Goal: Complete application form: Complete application form

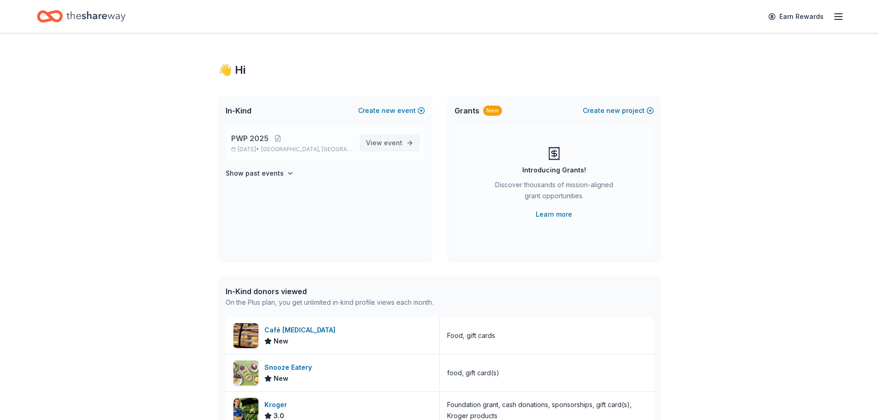
click at [401, 145] on span "event" at bounding box center [393, 143] width 18 height 8
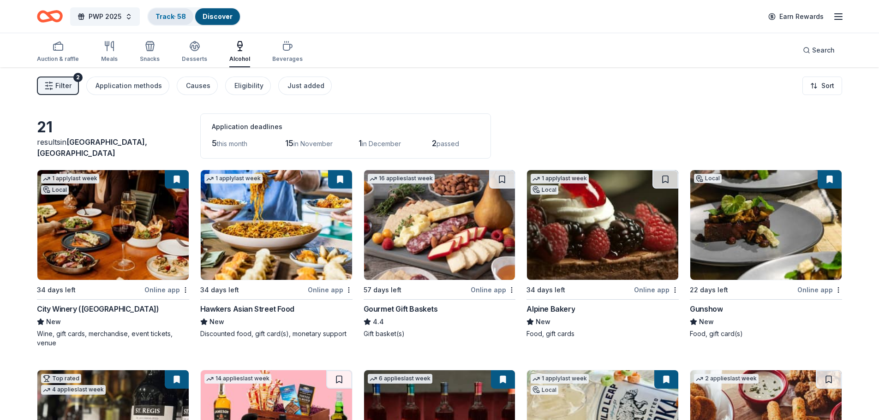
click at [179, 18] on link "Track · 58" at bounding box center [171, 16] width 30 height 8
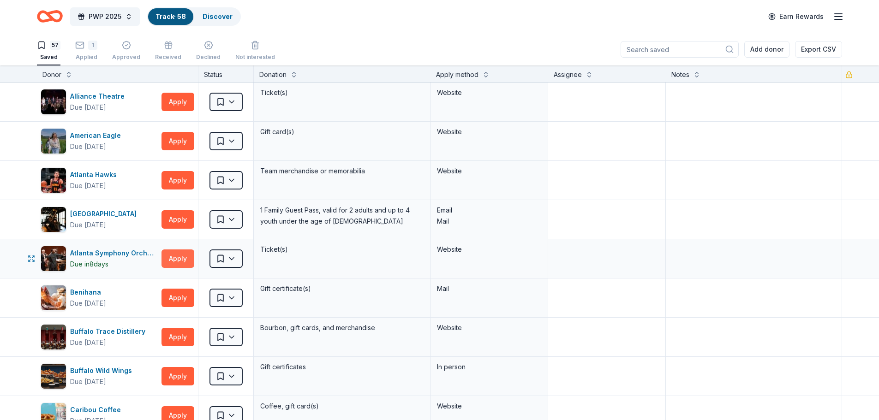
click at [178, 262] on button "Apply" at bounding box center [178, 259] width 33 height 18
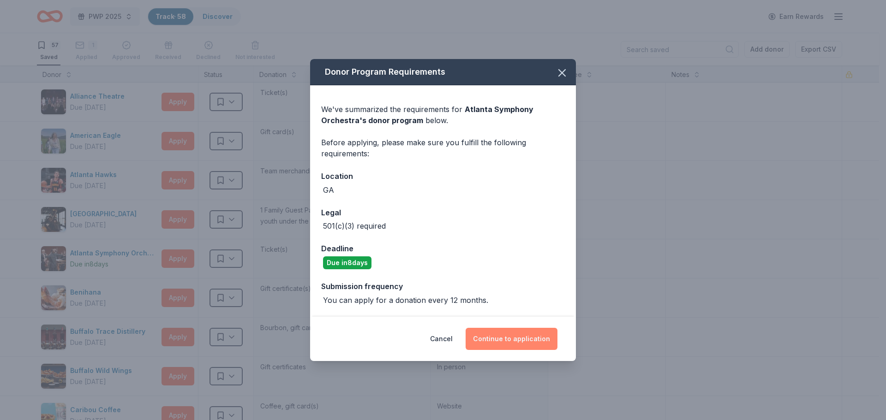
click at [526, 341] on button "Continue to application" at bounding box center [512, 339] width 92 height 22
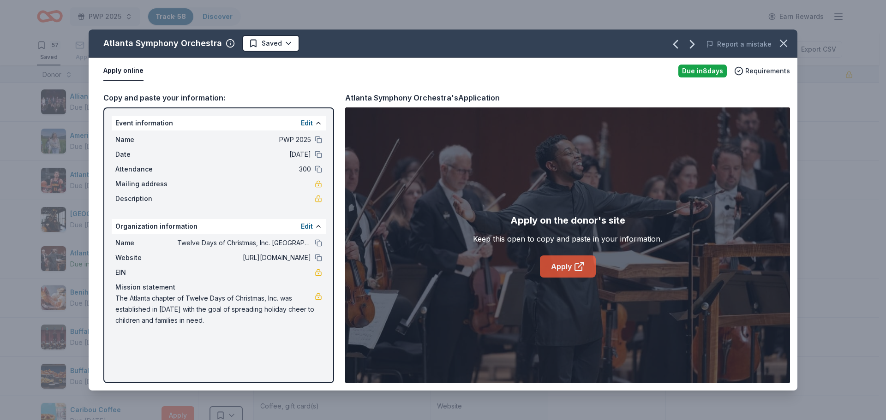
click at [578, 271] on icon at bounding box center [578, 267] width 7 height 7
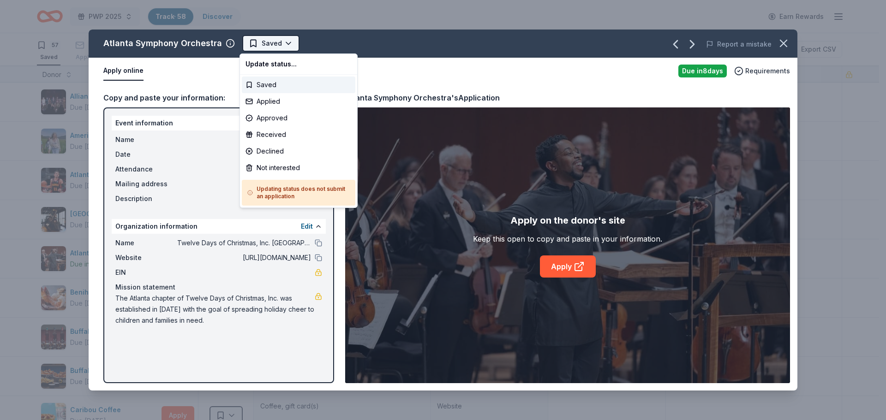
click at [285, 43] on html "PWP 2025 Track · 58 Discover Earn Rewards 57 Saved 1 Applied Approved Received …" at bounding box center [443, 210] width 886 height 420
click at [281, 101] on div "Applied" at bounding box center [299, 101] width 114 height 17
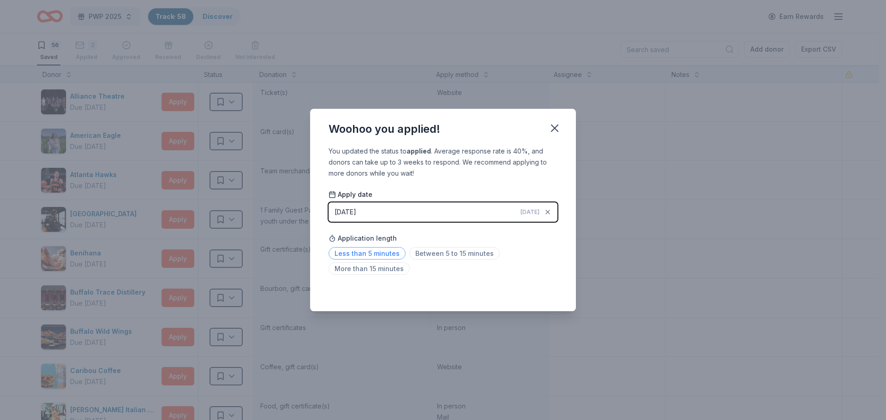
click at [383, 253] on span "Less than 5 minutes" at bounding box center [367, 253] width 77 height 12
click at [558, 126] on icon "button" at bounding box center [554, 128] width 6 height 6
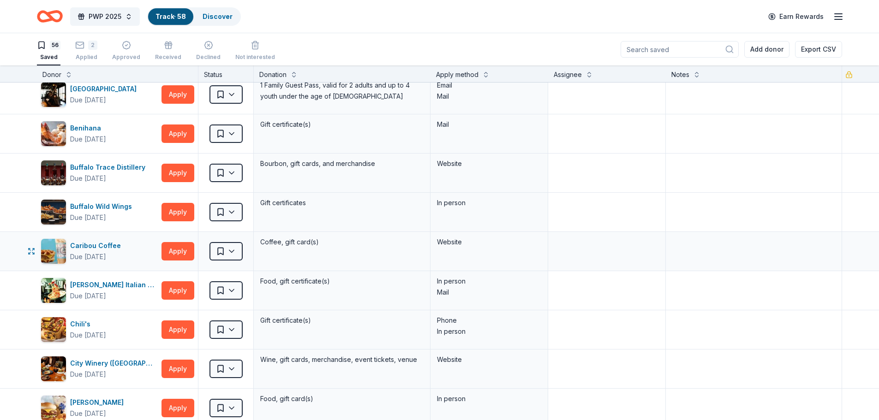
scroll to position [138, 0]
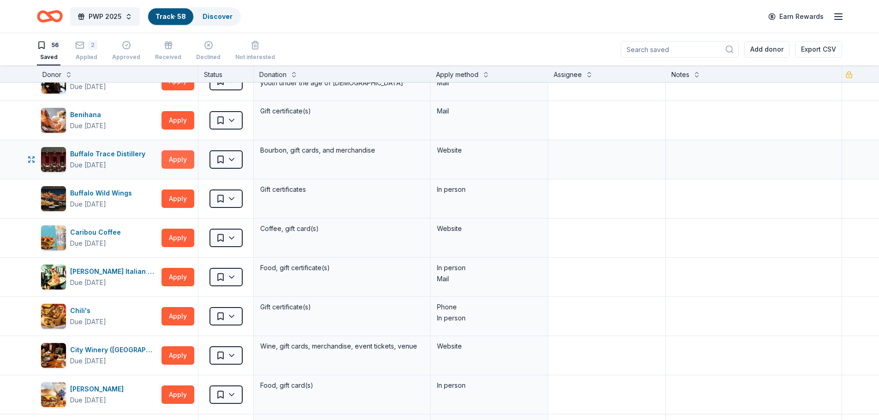
click at [191, 165] on button "Apply" at bounding box center [178, 159] width 33 height 18
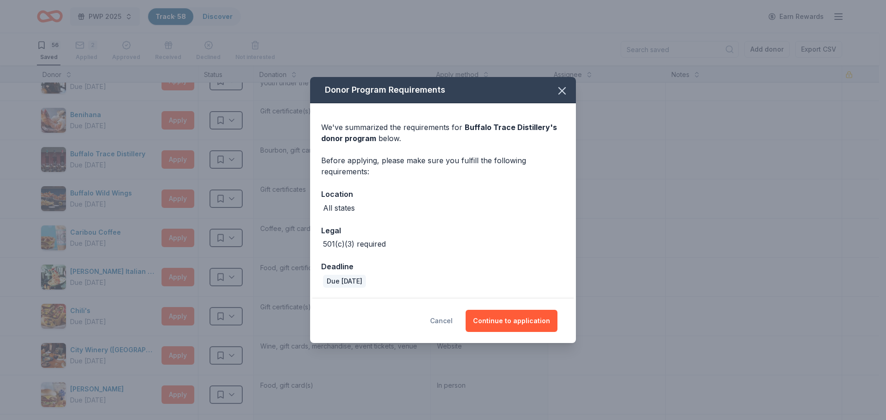
click at [447, 323] on button "Cancel" at bounding box center [441, 321] width 23 height 22
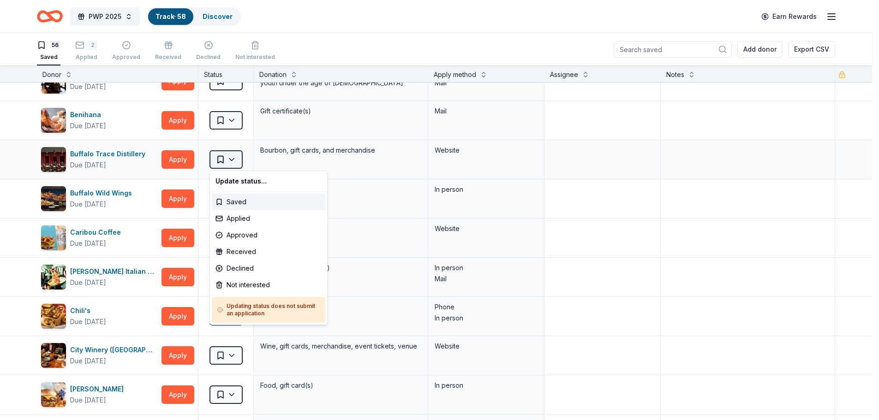
click at [233, 159] on html "PWP 2025 Track · 58 Discover Earn Rewards 56 Saved 2 Applied Approved Received …" at bounding box center [439, 210] width 879 height 420
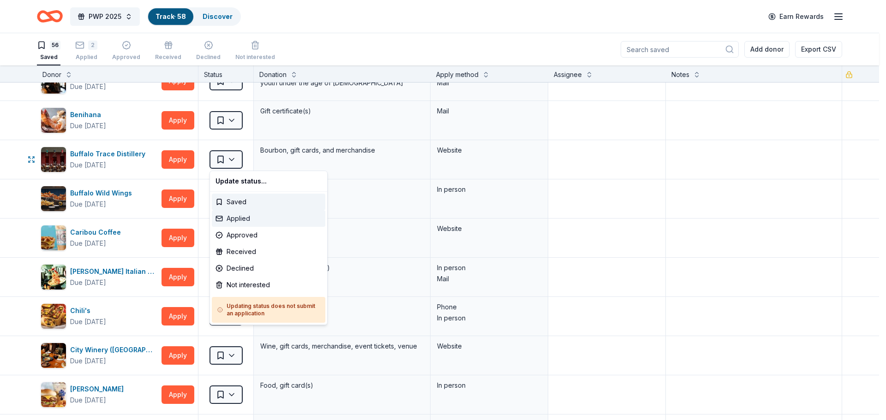
click at [243, 218] on div "Applied" at bounding box center [269, 218] width 114 height 17
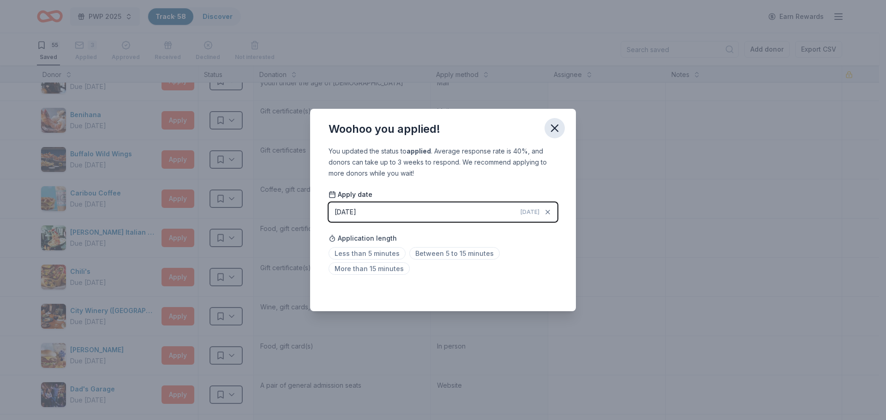
click at [557, 126] on icon "button" at bounding box center [554, 128] width 6 height 6
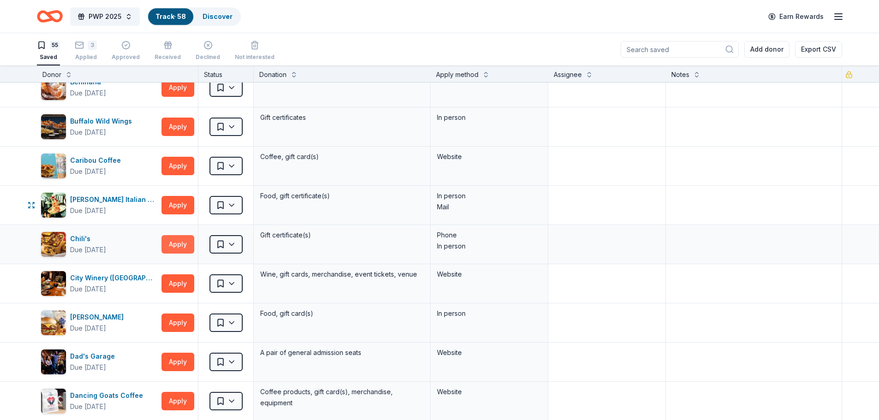
scroll to position [231, 0]
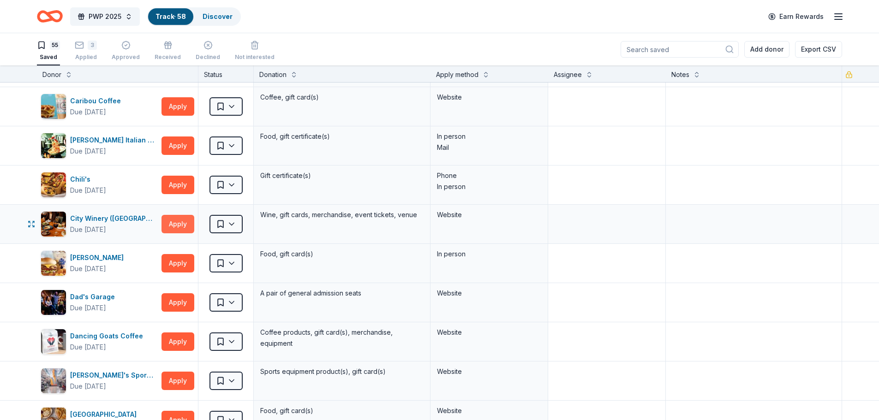
click at [173, 225] on button "Apply" at bounding box center [178, 224] width 33 height 18
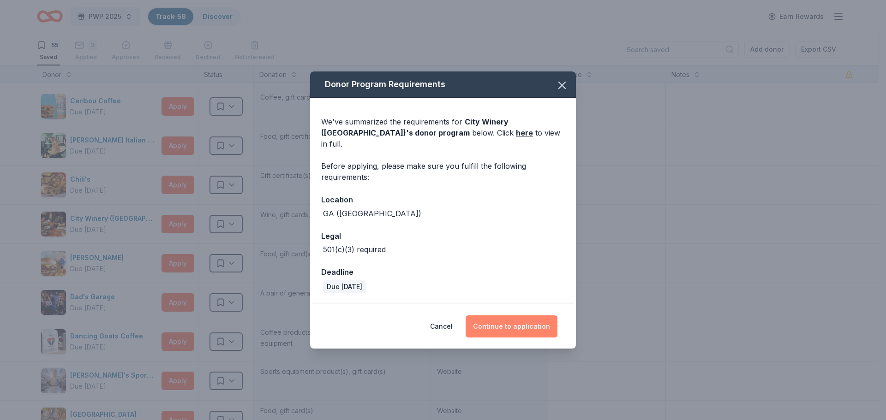
drag, startPoint x: 523, startPoint y: 322, endPoint x: 528, endPoint y: 322, distance: 4.6
click at [523, 322] on button "Continue to application" at bounding box center [512, 327] width 92 height 22
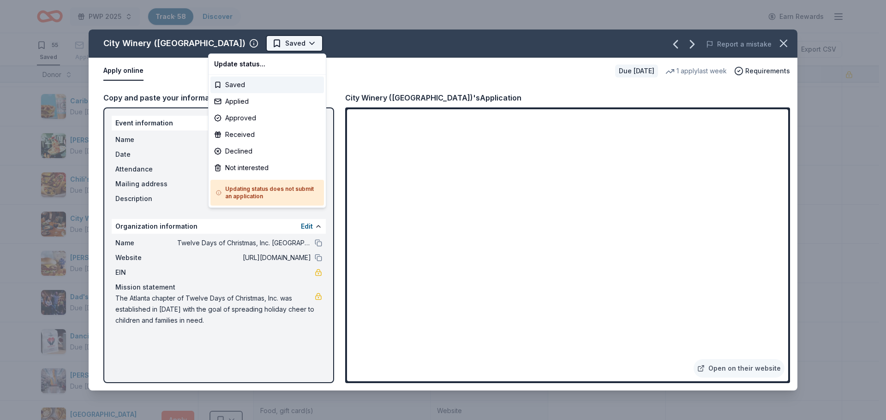
click at [256, 42] on html "PWP 2025 Track · 58 Discover Earn Rewards 55 Saved 3 Applied Approved Received …" at bounding box center [443, 210] width 886 height 420
click at [239, 101] on div "Applied" at bounding box center [267, 101] width 114 height 17
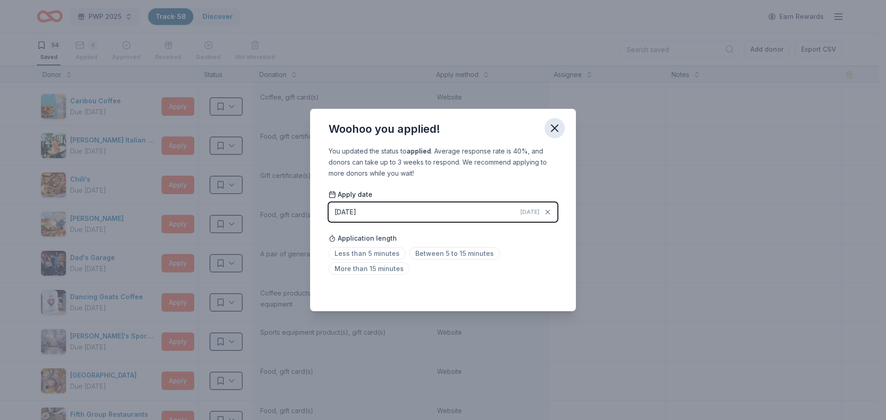
click at [555, 122] on icon "button" at bounding box center [554, 128] width 13 height 13
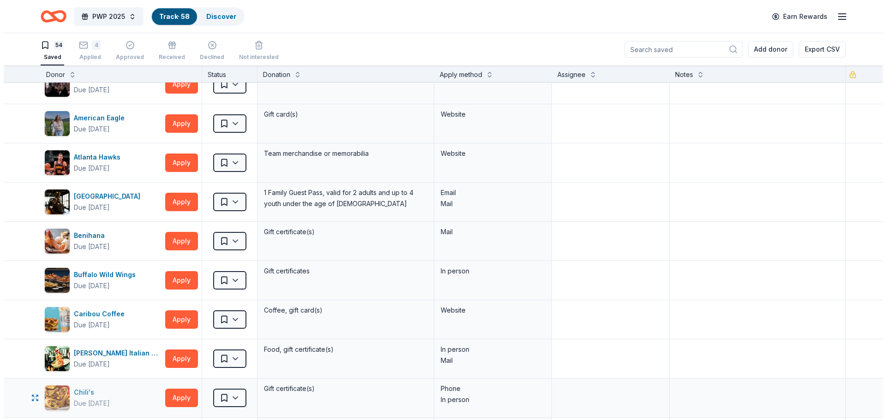
scroll to position [0, 0]
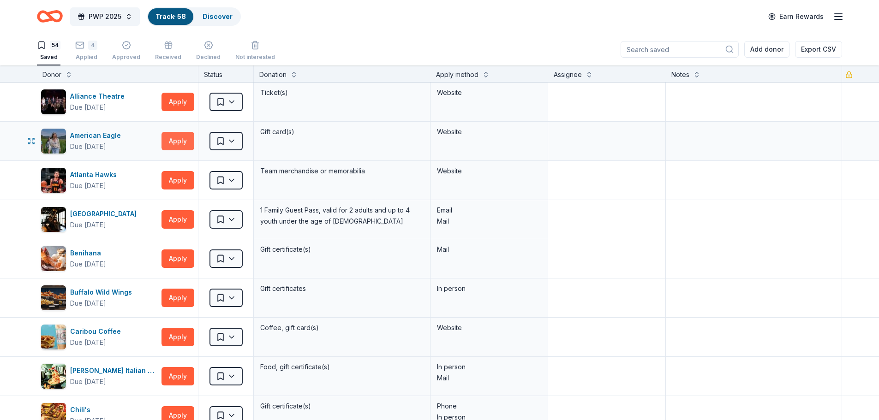
click at [183, 143] on button "Apply" at bounding box center [178, 141] width 33 height 18
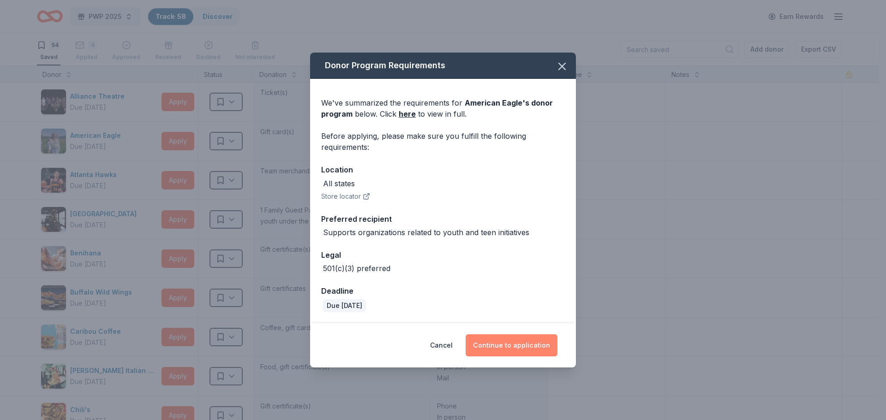
click at [529, 352] on button "Continue to application" at bounding box center [512, 346] width 92 height 22
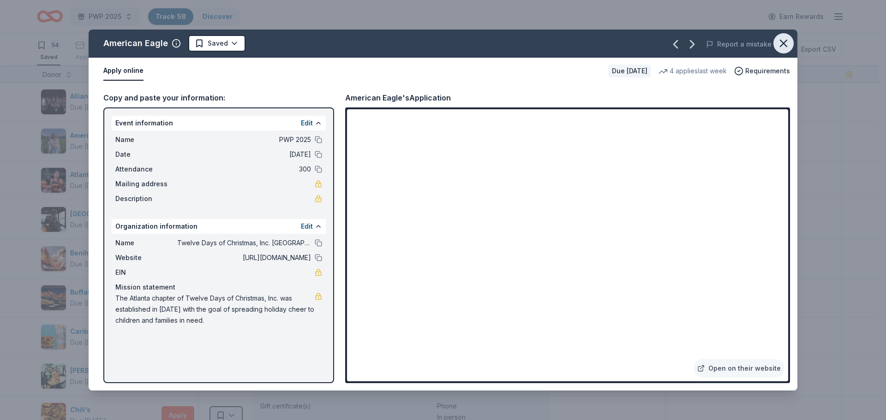
click at [780, 42] on icon "button" at bounding box center [783, 43] width 13 height 13
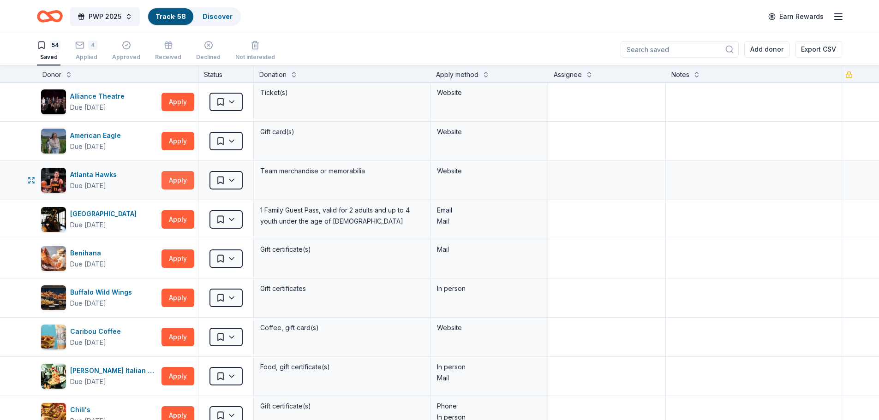
click at [182, 180] on button "Apply" at bounding box center [178, 180] width 33 height 18
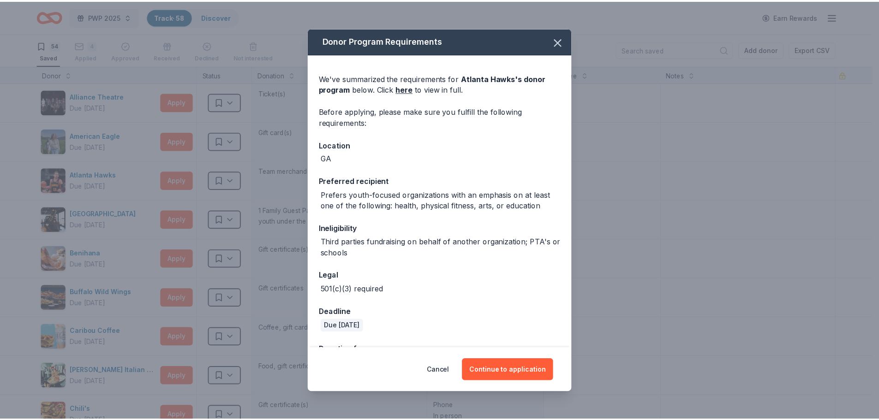
scroll to position [68, 0]
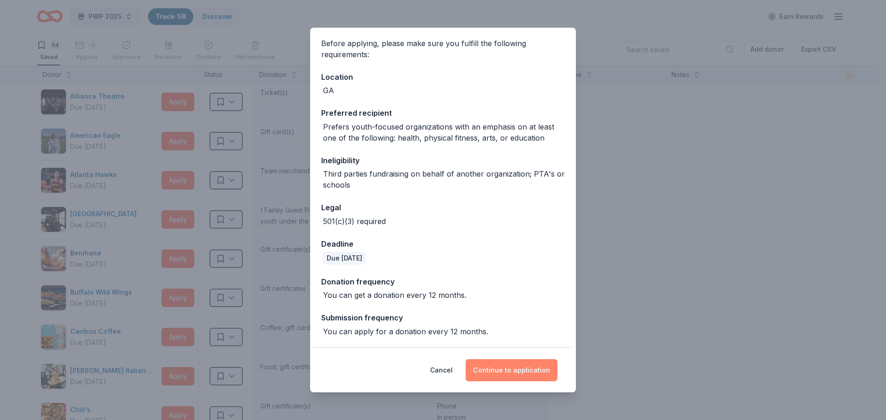
drag, startPoint x: 513, startPoint y: 371, endPoint x: 518, endPoint y: 370, distance: 5.6
click at [512, 371] on button "Continue to application" at bounding box center [512, 370] width 92 height 22
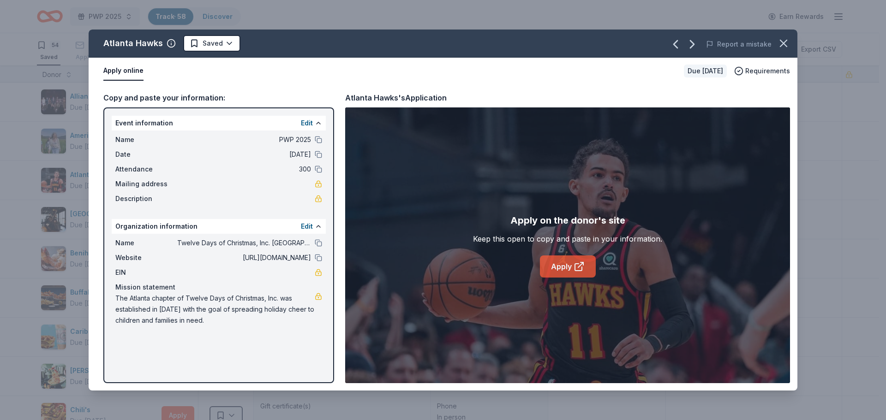
click at [578, 266] on icon at bounding box center [579, 266] width 11 height 11
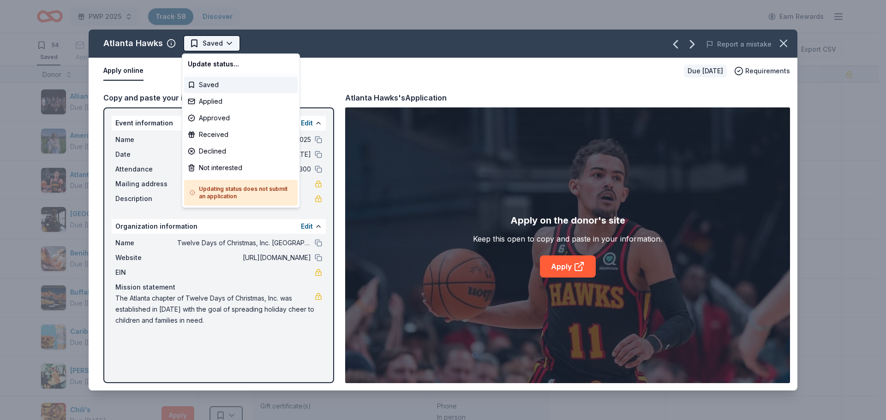
click at [221, 40] on html "PWP 2025 Track · 58 Discover Earn Rewards 54 Saved 4 Applied Approved Received …" at bounding box center [443, 210] width 886 height 420
click at [223, 103] on div "Applied" at bounding box center [241, 101] width 114 height 17
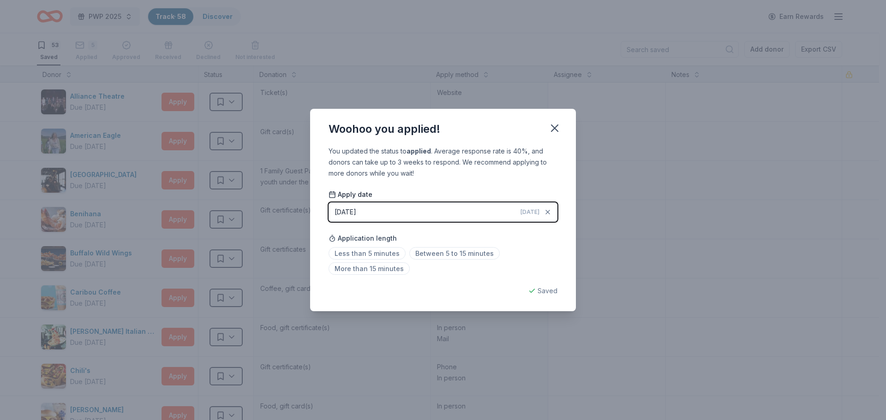
click at [537, 292] on div "Saved" at bounding box center [443, 291] width 229 height 11
click at [557, 127] on icon "button" at bounding box center [554, 128] width 13 height 13
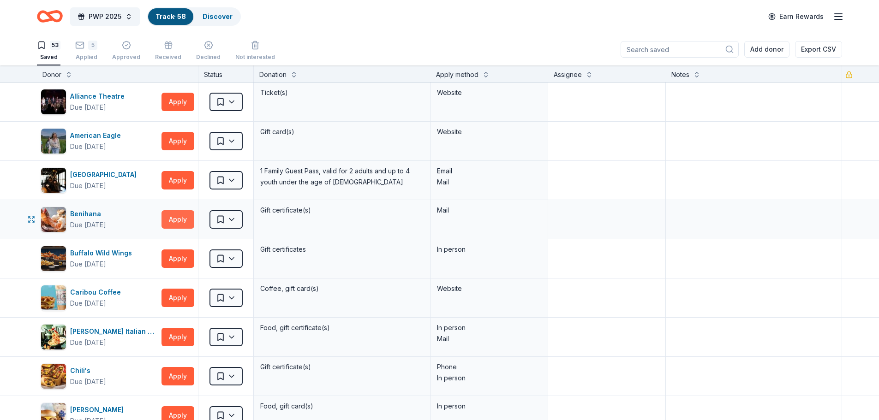
click at [179, 221] on button "Apply" at bounding box center [178, 219] width 33 height 18
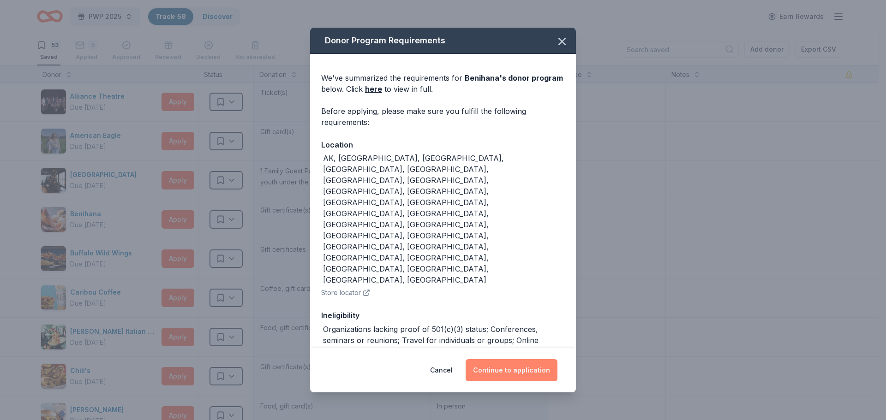
click at [527, 366] on button "Continue to application" at bounding box center [512, 370] width 92 height 22
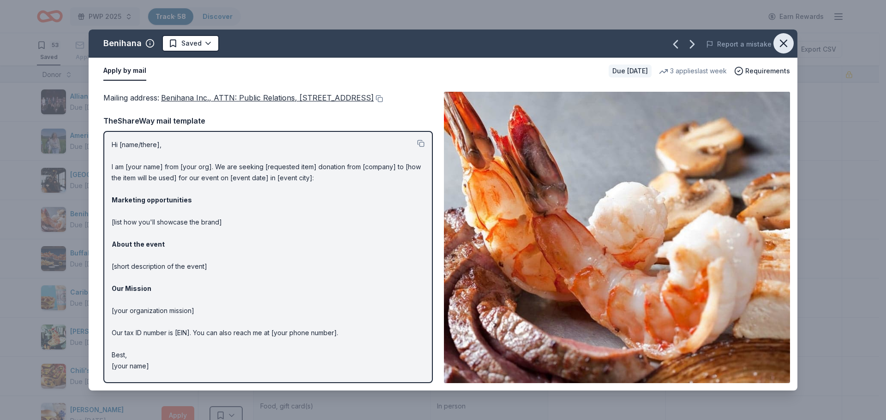
click at [780, 42] on icon "button" at bounding box center [783, 43] width 13 height 13
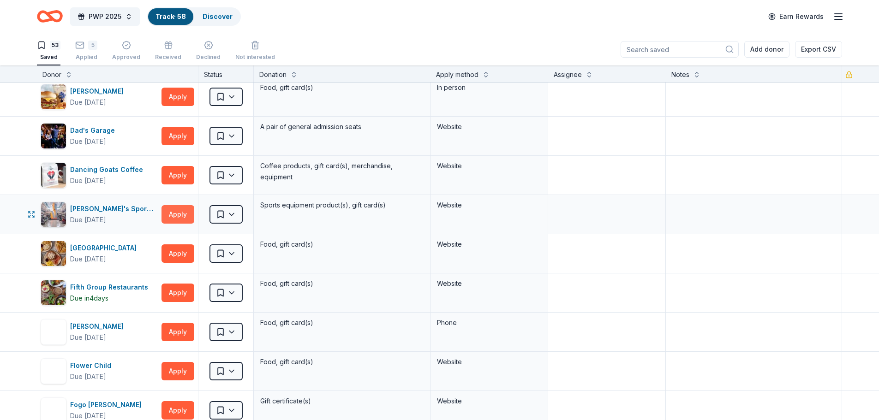
scroll to position [323, 0]
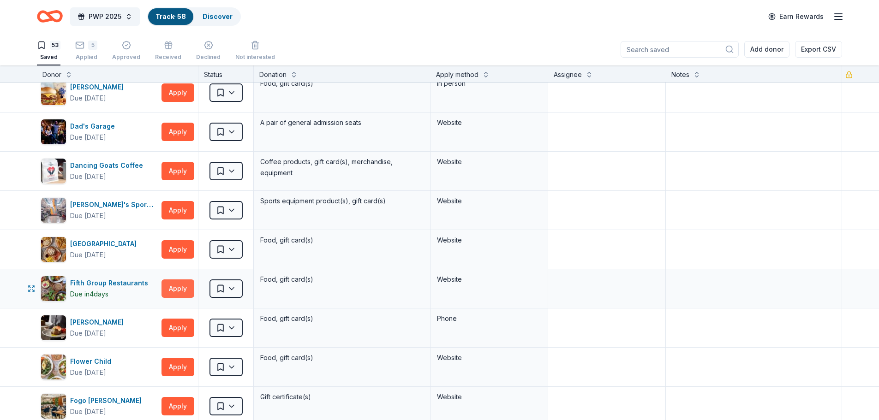
click at [176, 286] on button "Apply" at bounding box center [178, 289] width 33 height 18
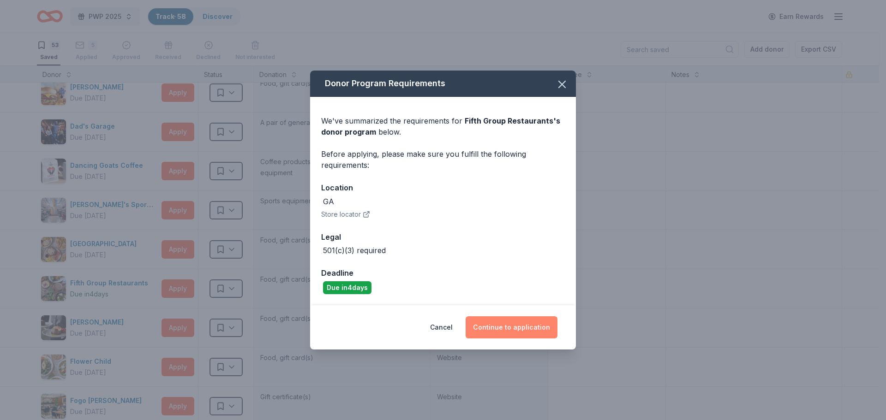
click at [515, 325] on button "Continue to application" at bounding box center [512, 328] width 92 height 22
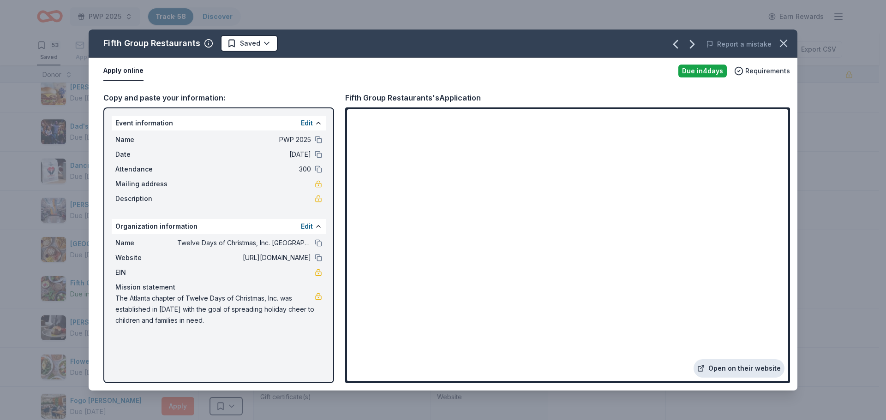
click at [753, 368] on link "Open on their website" at bounding box center [739, 368] width 91 height 18
click at [251, 43] on html "PWP 2025 Track · 58 Discover Earn Rewards 53 Saved 5 Applied Approved Received …" at bounding box center [443, 210] width 886 height 420
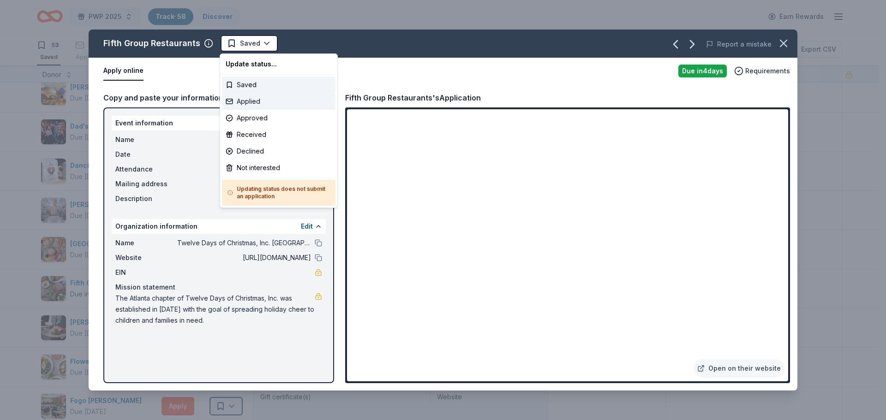
click at [261, 102] on div "Applied" at bounding box center [279, 101] width 114 height 17
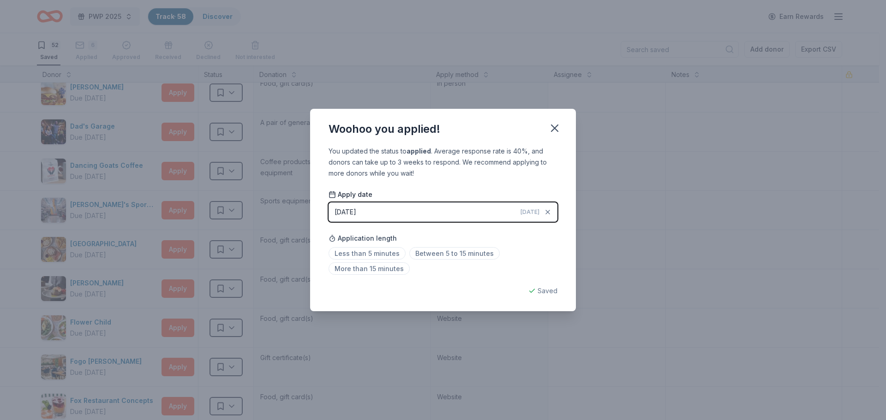
click at [551, 293] on div "Saved" at bounding box center [443, 291] width 229 height 11
click at [555, 129] on icon "button" at bounding box center [554, 128] width 6 height 6
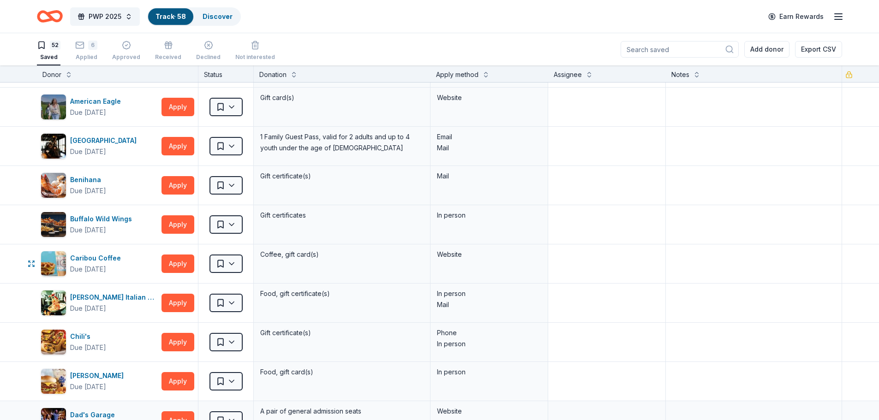
scroll to position [0, 0]
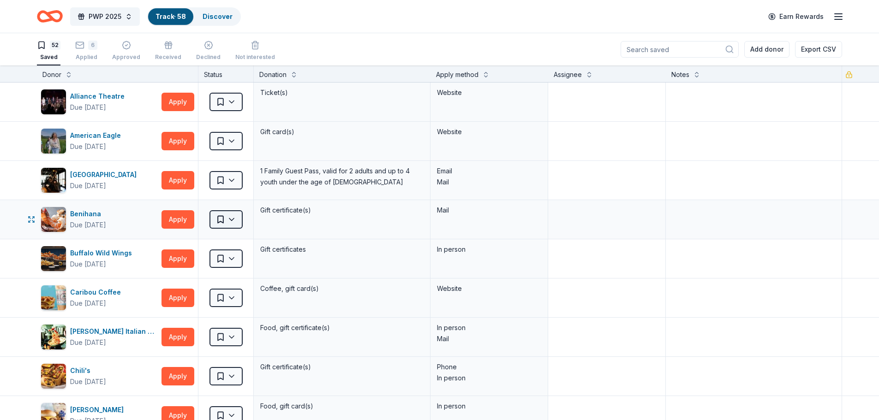
click at [233, 218] on html "PWP 2025 Track · 58 Discover Earn Rewards 52 Saved 6 Applied Approved Received …" at bounding box center [439, 210] width 879 height 420
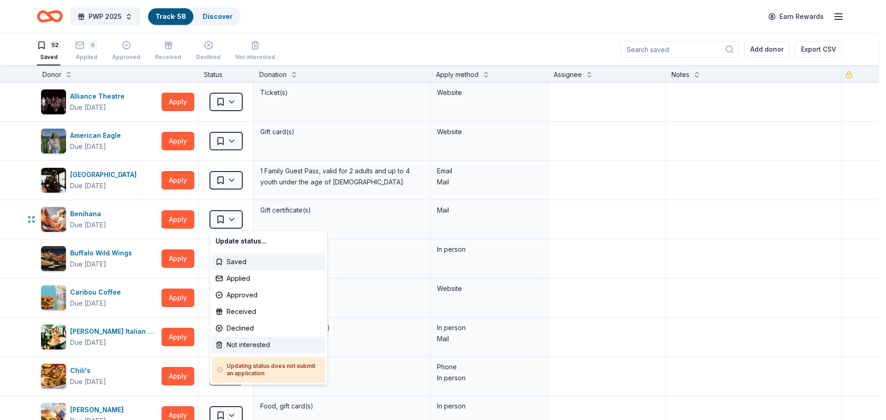
click at [255, 347] on div "Not interested" at bounding box center [269, 345] width 114 height 17
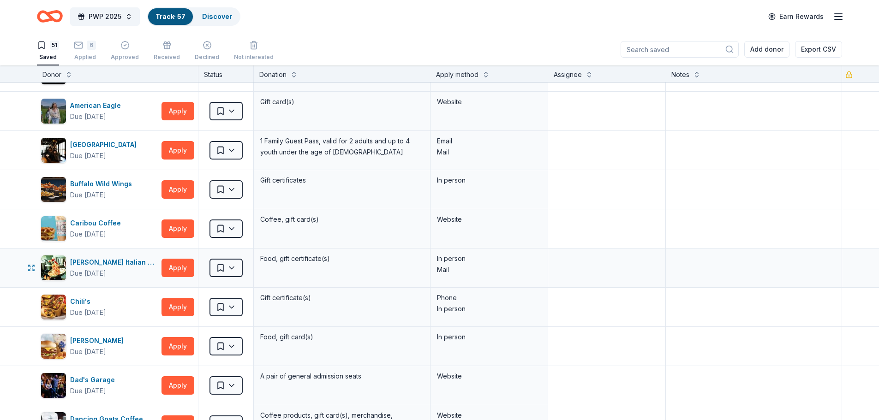
scroll to position [46, 0]
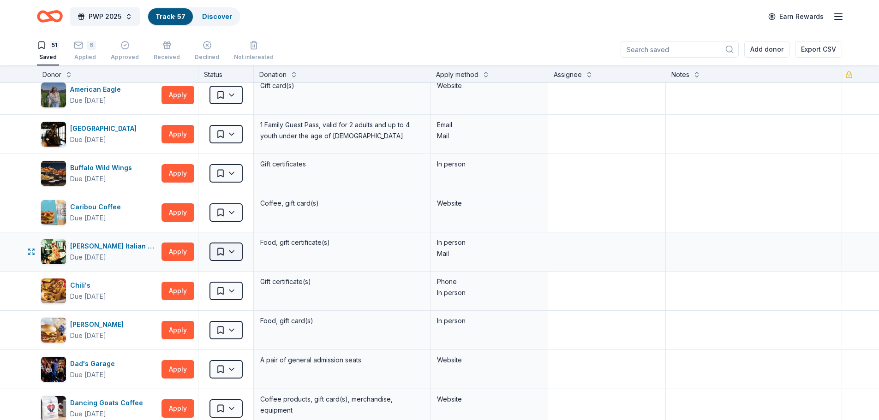
click at [230, 251] on html "PWP 2025 Track · 57 Discover Earn Rewards 51 Saved 6 Applied Approved Received …" at bounding box center [439, 210] width 879 height 420
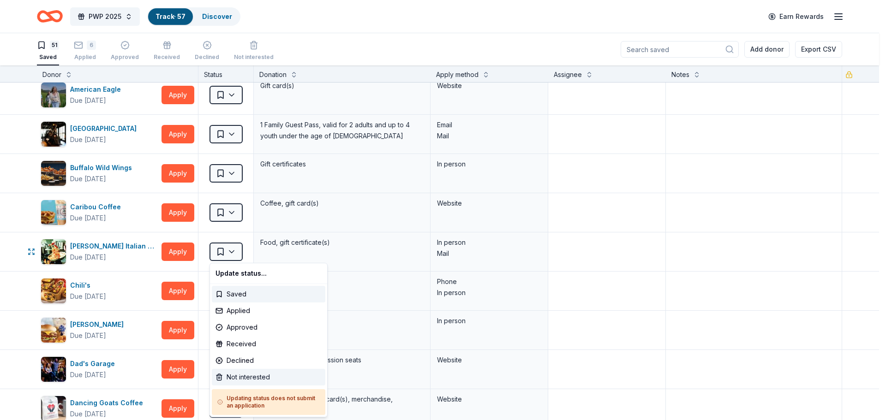
click at [256, 376] on div "Not interested" at bounding box center [269, 377] width 114 height 17
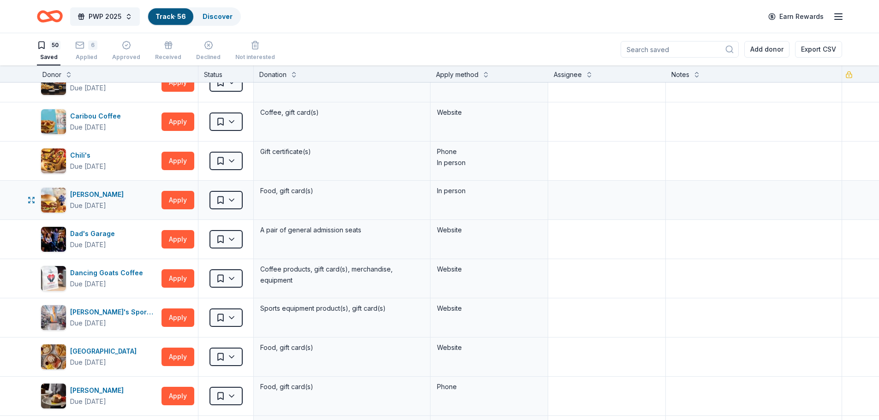
scroll to position [138, 0]
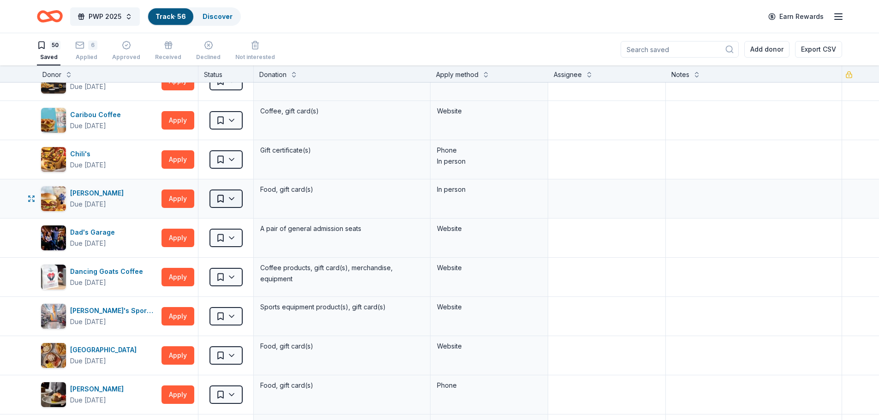
click at [232, 197] on html "PWP 2025 Track · 56 Discover Earn Rewards 50 Saved 6 Applied Approved Received …" at bounding box center [439, 210] width 879 height 420
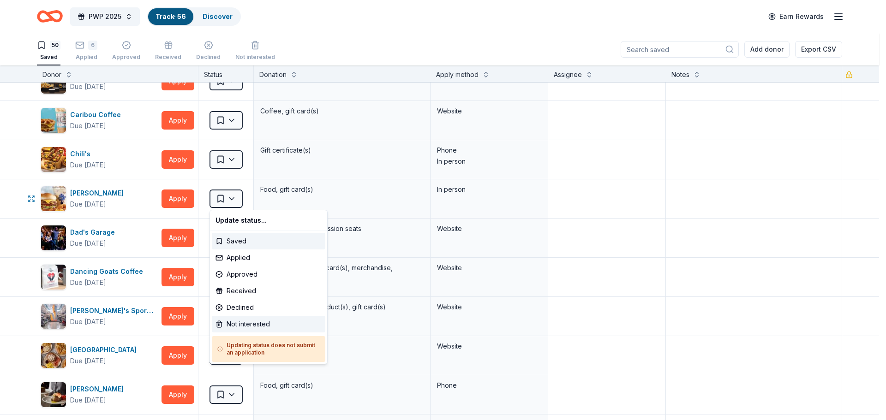
click at [259, 327] on div "Not interested" at bounding box center [269, 324] width 114 height 17
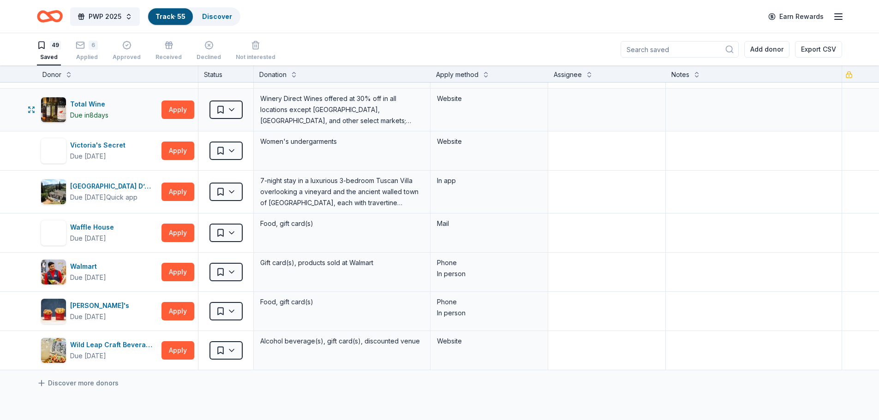
scroll to position [1661, 0]
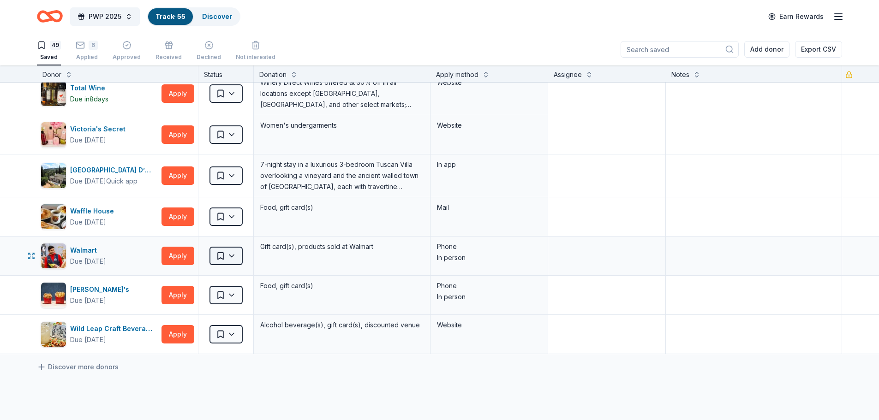
click at [235, 257] on html "PWP 2025 Track · 55 Discover Earn Rewards 49 Saved 6 Applied Approved Received …" at bounding box center [439, 210] width 879 height 420
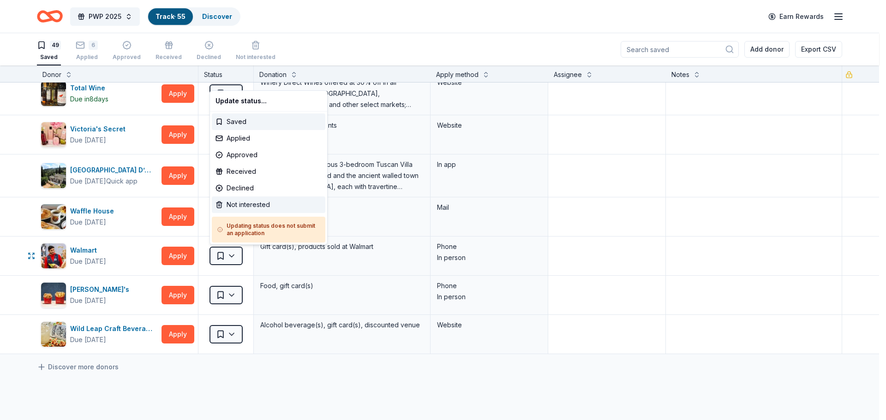
click at [256, 207] on div "Not interested" at bounding box center [269, 205] width 114 height 17
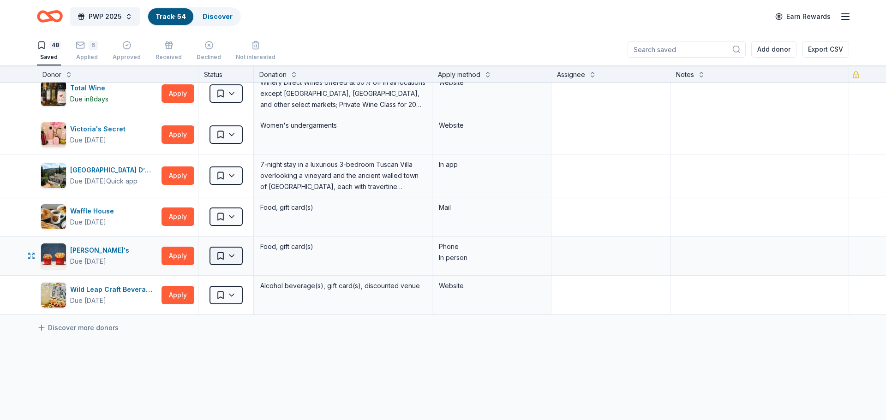
click at [239, 258] on html "PWP 2025 Track · 54 Discover Earn Rewards 48 Saved 6 Applied Approved Received …" at bounding box center [443, 210] width 886 height 420
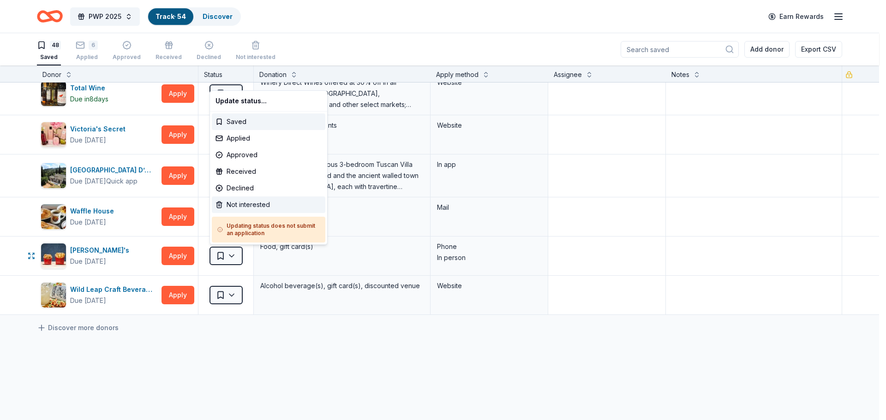
click at [254, 206] on div "Not interested" at bounding box center [269, 205] width 114 height 17
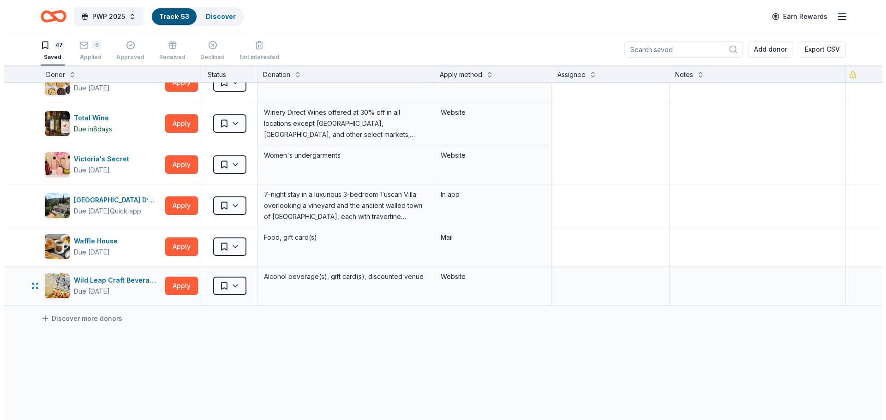
scroll to position [1615, 0]
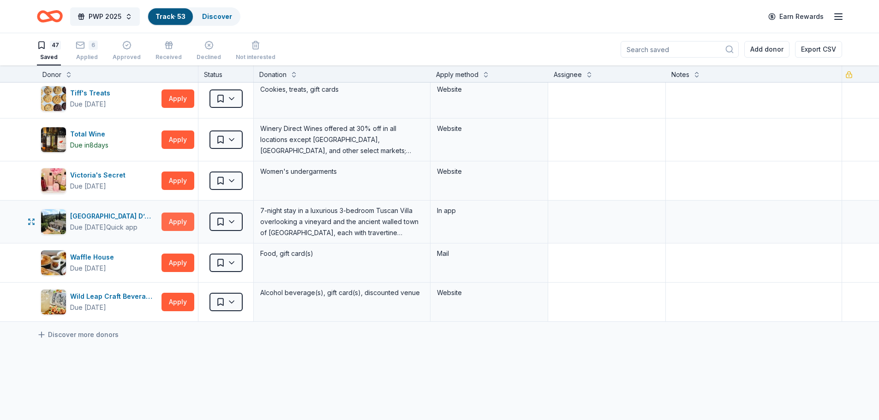
click at [174, 222] on button "Apply" at bounding box center [178, 222] width 33 height 18
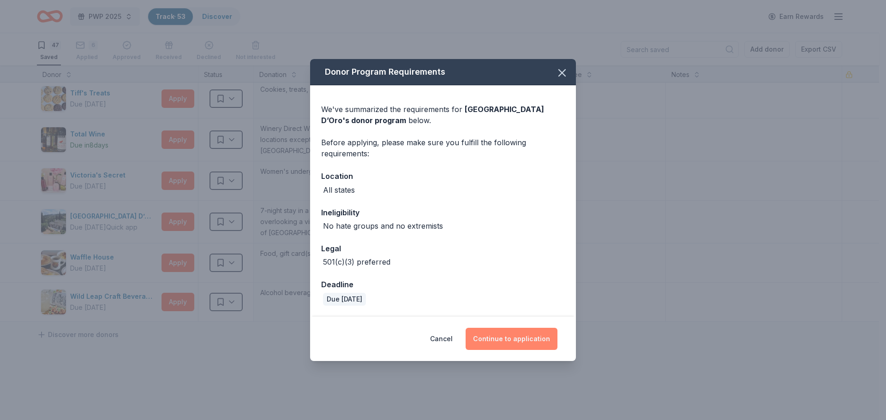
click at [535, 342] on button "Continue to application" at bounding box center [512, 339] width 92 height 22
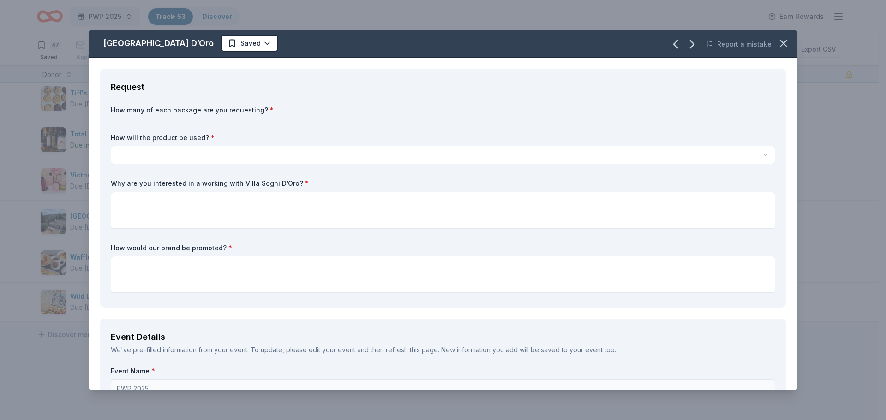
click at [333, 155] on html "PWP 2025 Track · 53 Discover Earn Rewards 47 Saved 6 Applied Approved Received …" at bounding box center [443, 210] width 886 height 420
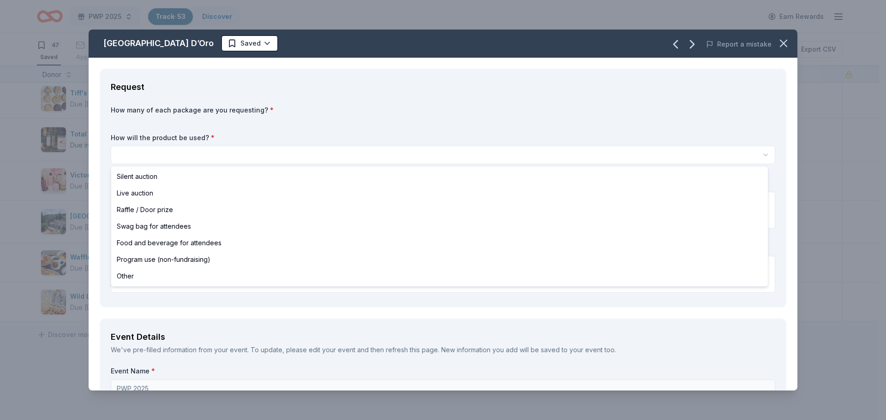
select select "raffleDoorPrize"
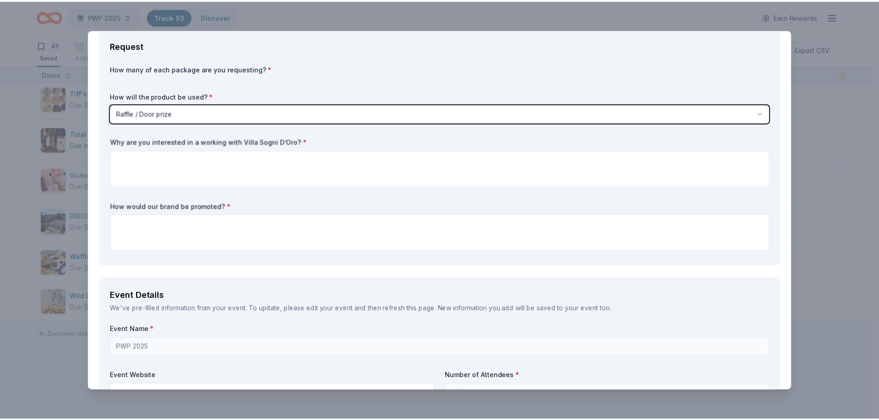
scroll to position [0, 0]
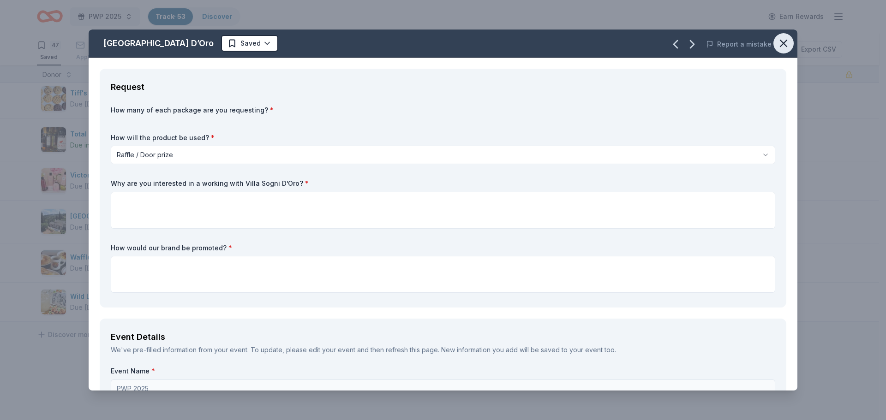
click at [777, 43] on icon "button" at bounding box center [783, 43] width 13 height 13
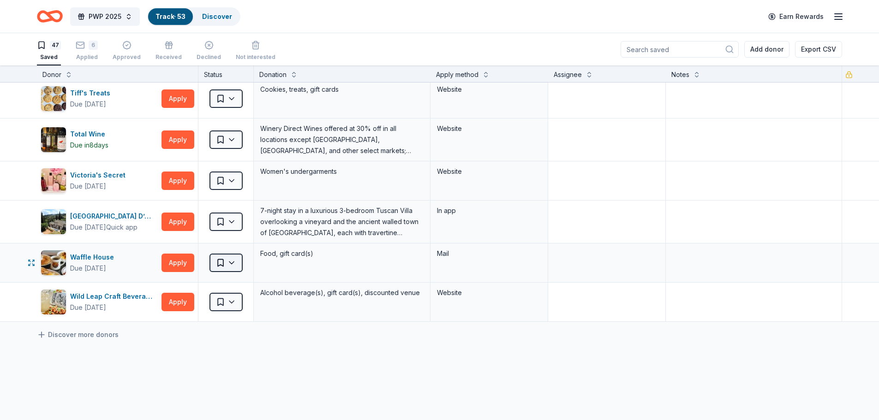
click at [234, 265] on html "PWP 2025 Track · 53 Discover Earn Rewards 47 Saved 6 Applied Approved Received …" at bounding box center [439, 210] width 879 height 420
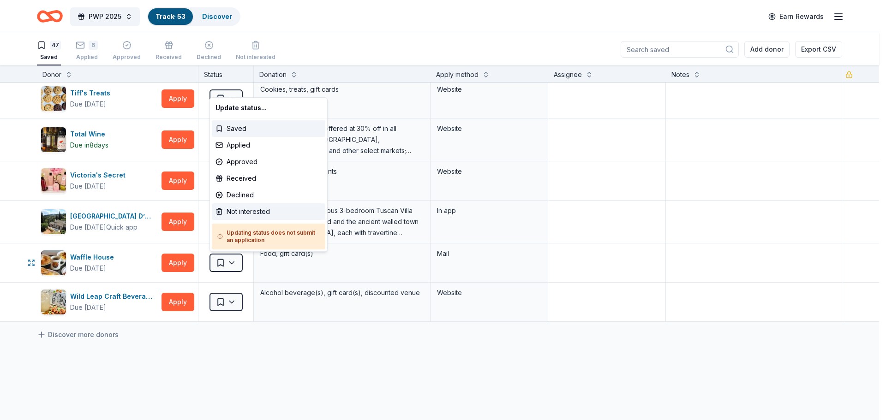
click at [256, 212] on div "Not interested" at bounding box center [269, 212] width 114 height 17
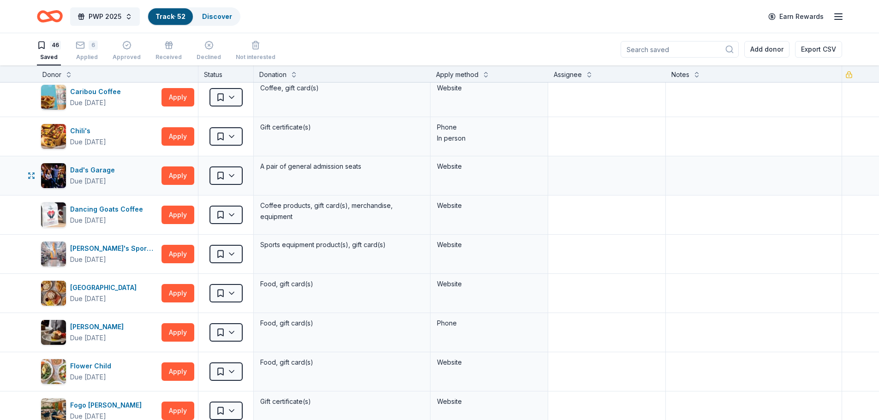
scroll to position [92, 0]
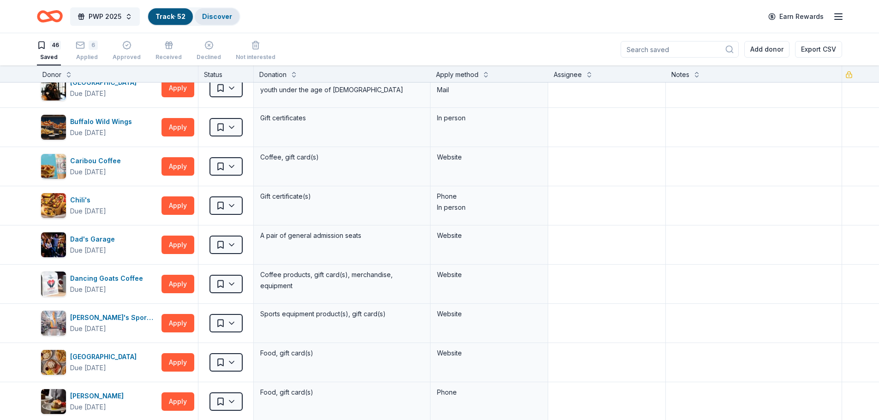
click at [218, 12] on link "Discover" at bounding box center [217, 16] width 30 height 8
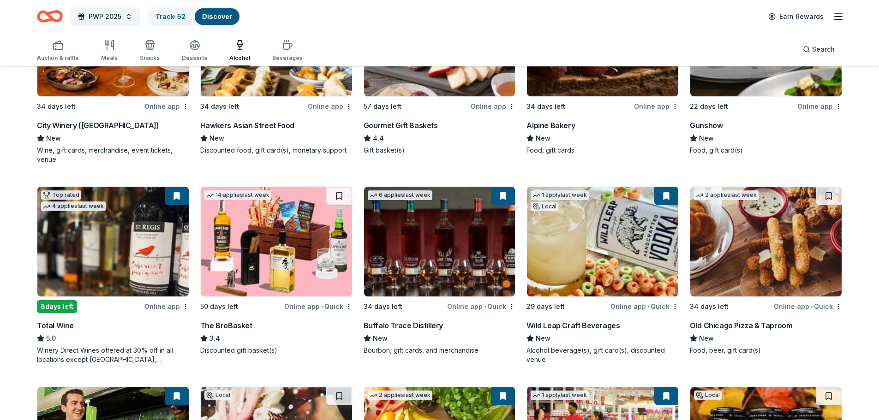
scroll to position [185, 0]
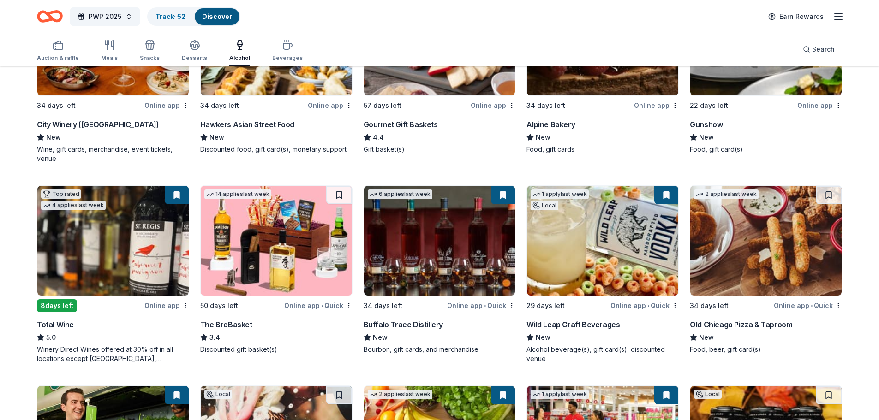
click at [164, 308] on div "Online app" at bounding box center [166, 306] width 45 height 12
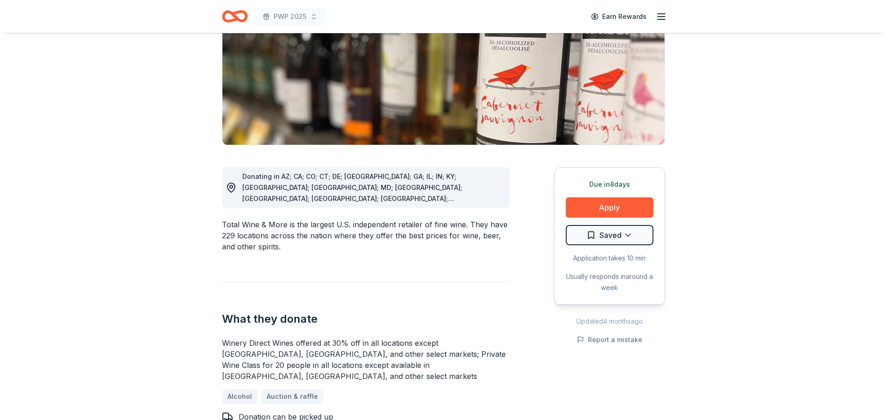
scroll to position [138, 0]
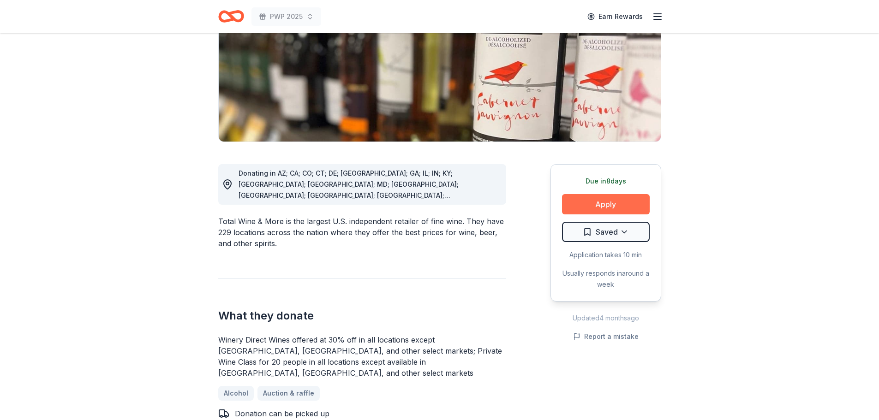
click at [620, 202] on button "Apply" at bounding box center [606, 204] width 88 height 20
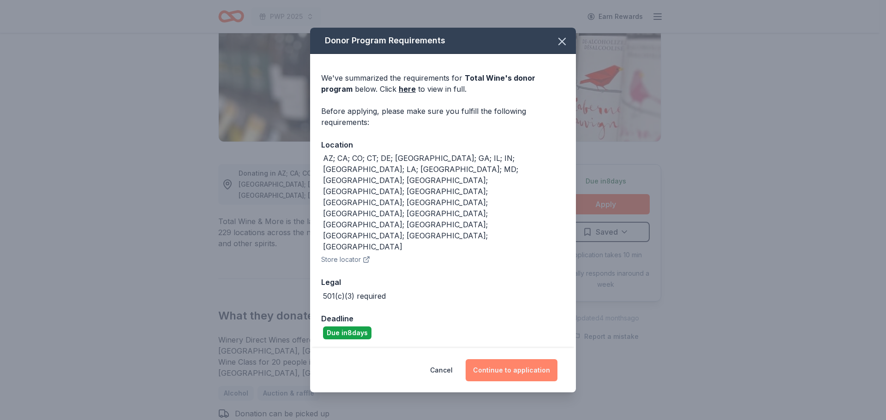
click at [530, 359] on button "Continue to application" at bounding box center [512, 370] width 92 height 22
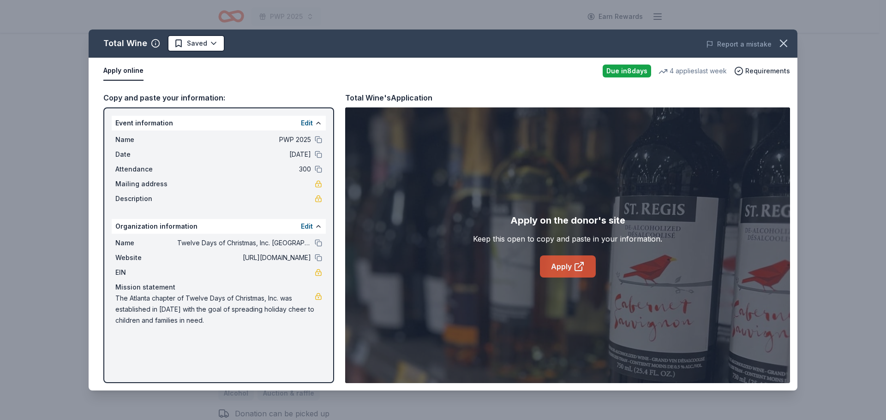
click at [576, 263] on icon at bounding box center [579, 266] width 11 height 11
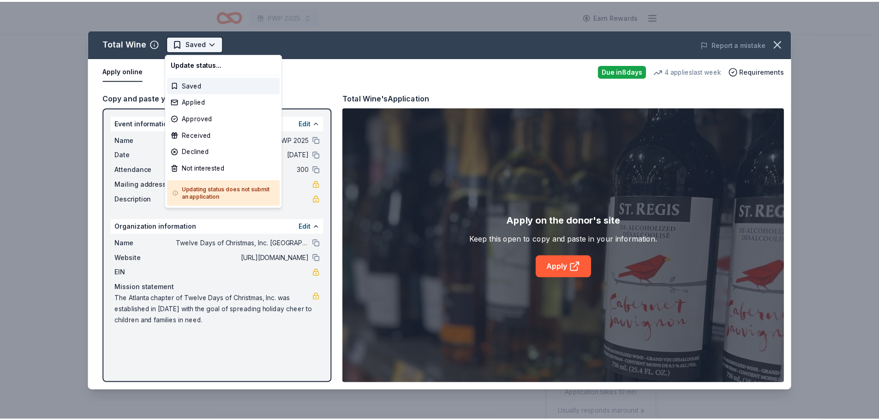
scroll to position [0, 0]
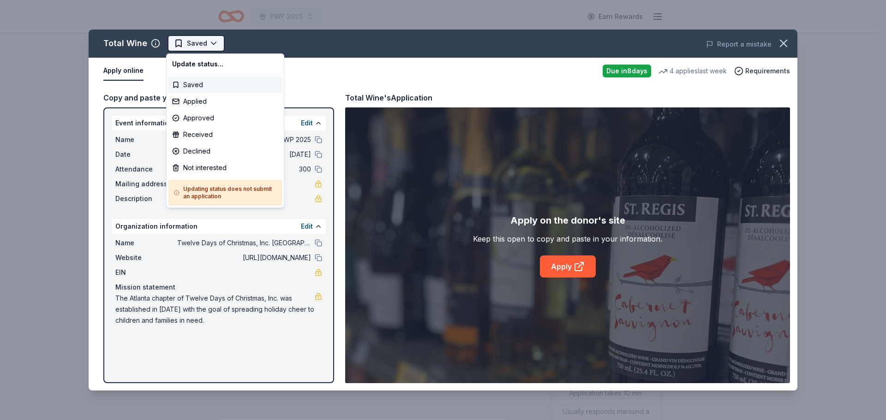
click at [208, 39] on html "PWP 2025 Earn Rewards Due in 8 days Share Total Wine 5.0 • 52 reviews 4 applies…" at bounding box center [443, 210] width 886 height 420
click at [217, 100] on div "Applied" at bounding box center [225, 101] width 114 height 17
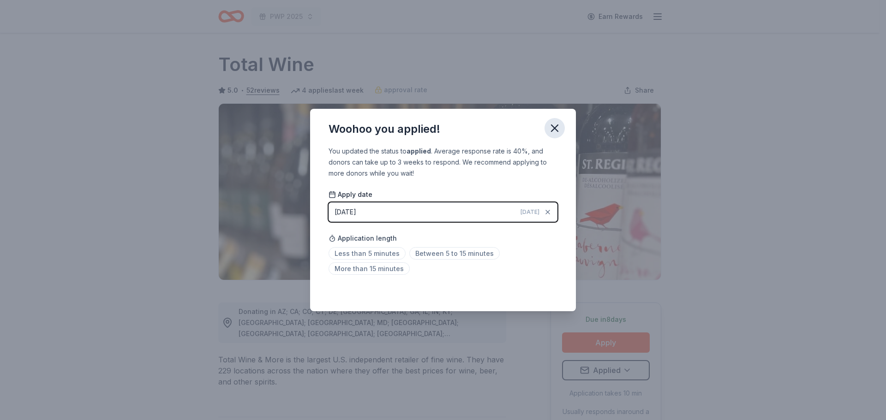
click at [556, 128] on icon "button" at bounding box center [554, 128] width 6 height 6
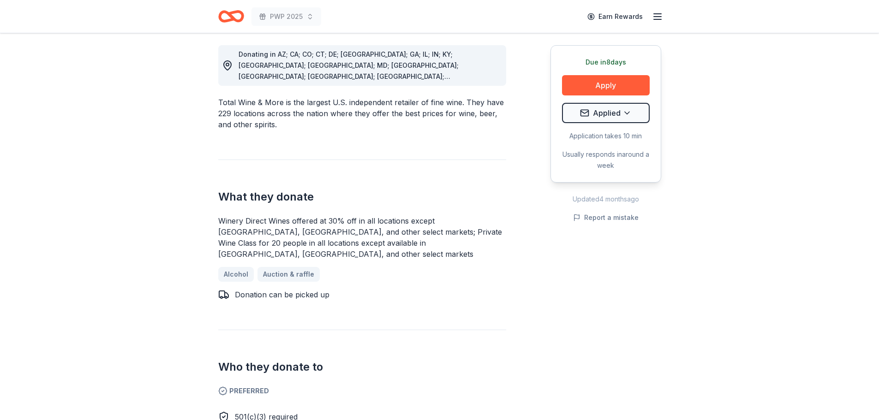
scroll to position [277, 0]
